Goal: Task Accomplishment & Management: Manage account settings

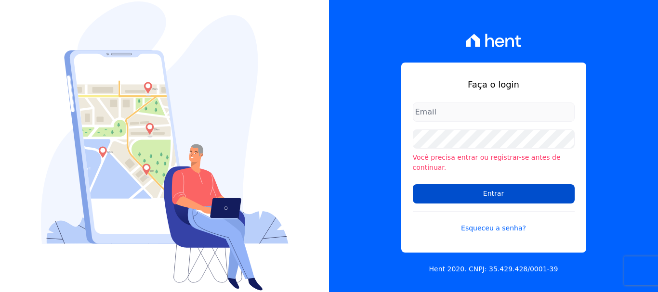
type input "[EMAIL_ADDRESS][DOMAIN_NAME]"
click at [501, 192] on input "Entrar" at bounding box center [494, 193] width 162 height 19
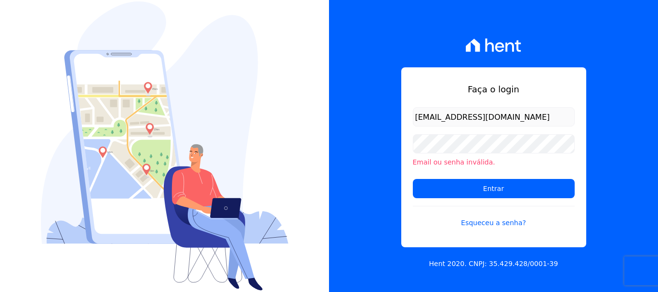
click at [480, 114] on input "[EMAIL_ADDRESS][DOMAIN_NAME]" at bounding box center [494, 116] width 162 height 19
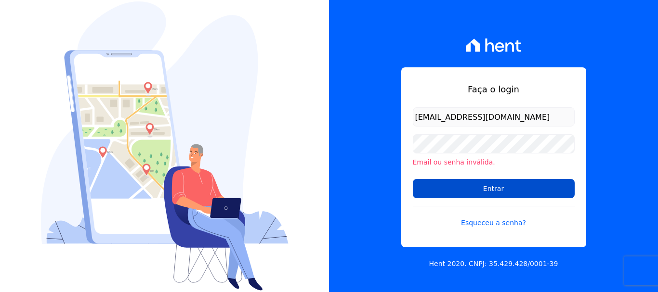
click at [515, 195] on input "Entrar" at bounding box center [494, 188] width 162 height 19
click at [498, 192] on input "Entrar" at bounding box center [494, 188] width 162 height 19
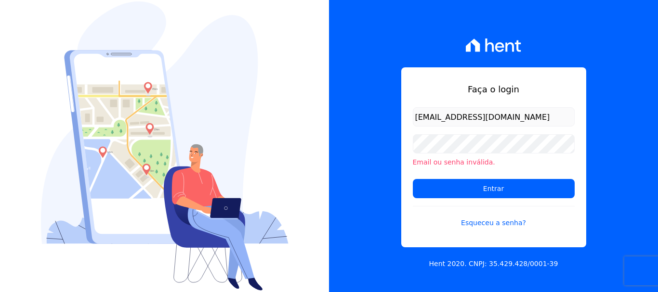
click at [367, 103] on div "Faça o login [EMAIL_ADDRESS][DOMAIN_NAME] Email ou senha inválida. Entrar Esque…" at bounding box center [493, 146] width 329 height 292
